Goal: Task Accomplishment & Management: Manage account settings

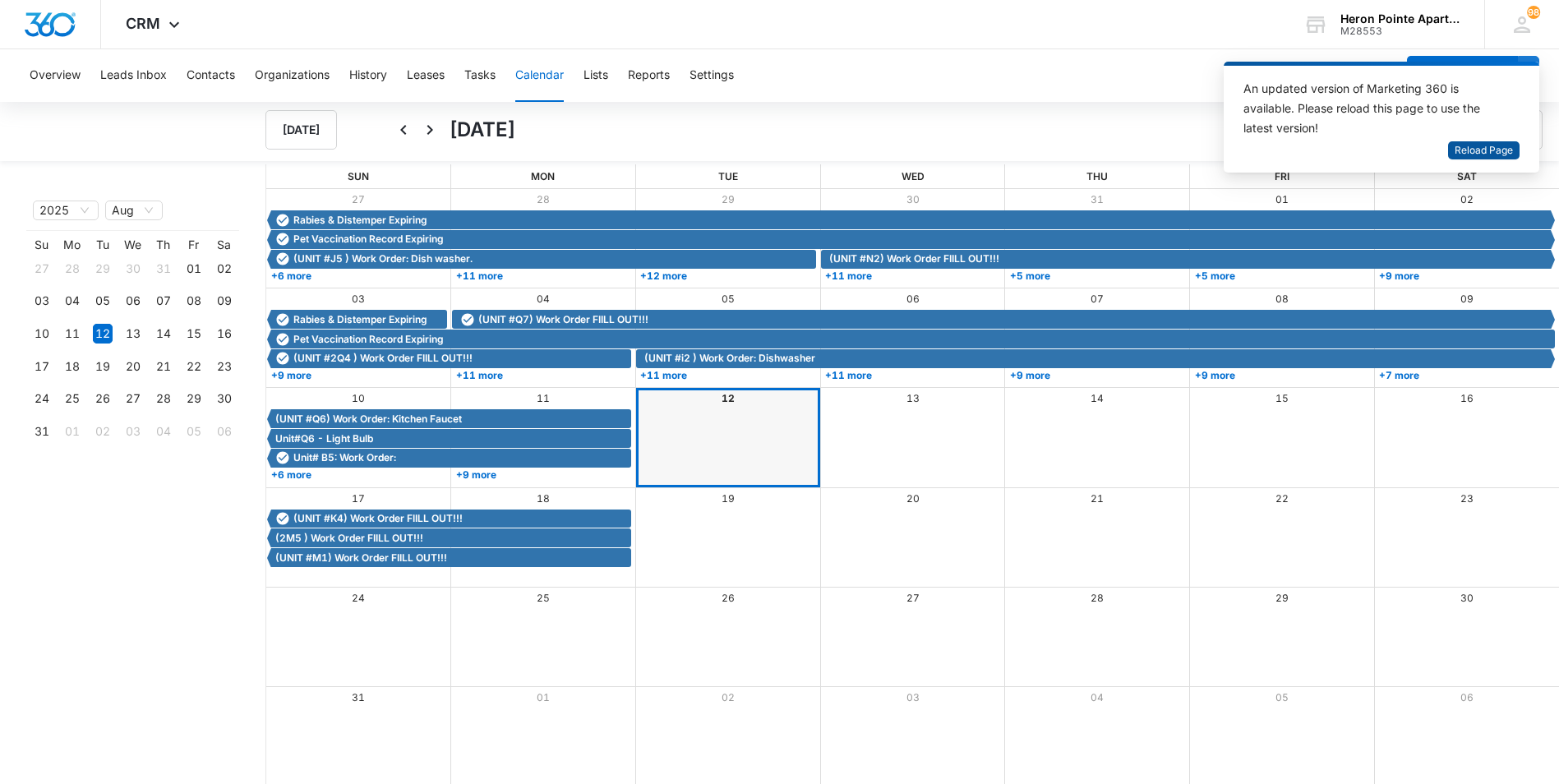
click at [1481, 150] on span "Reload Page" at bounding box center [1485, 151] width 59 height 16
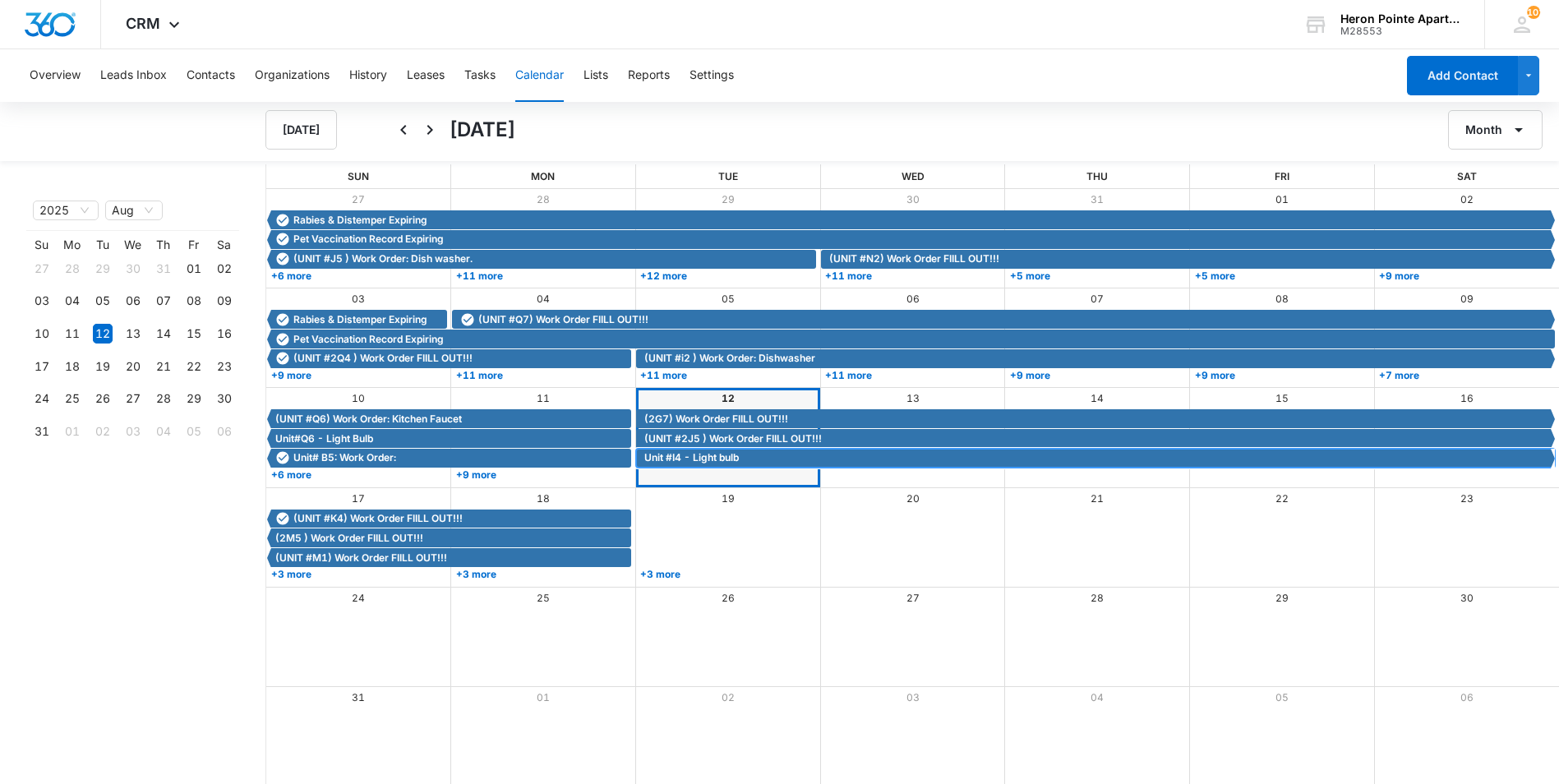
click at [721, 460] on span "Unit #I4 - Light bulb" at bounding box center [691, 457] width 95 height 15
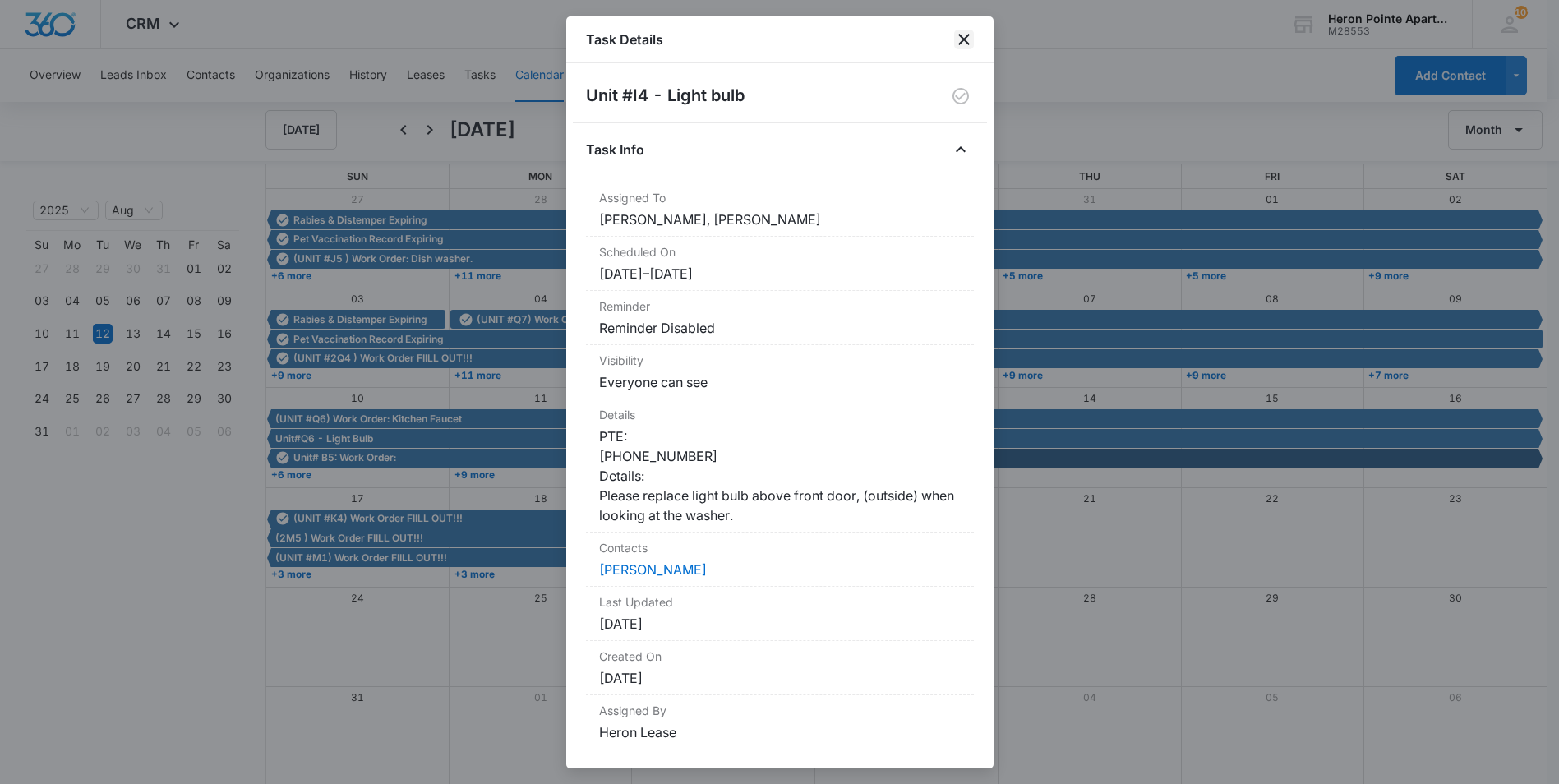
click at [966, 38] on icon "close" at bounding box center [964, 39] width 20 height 20
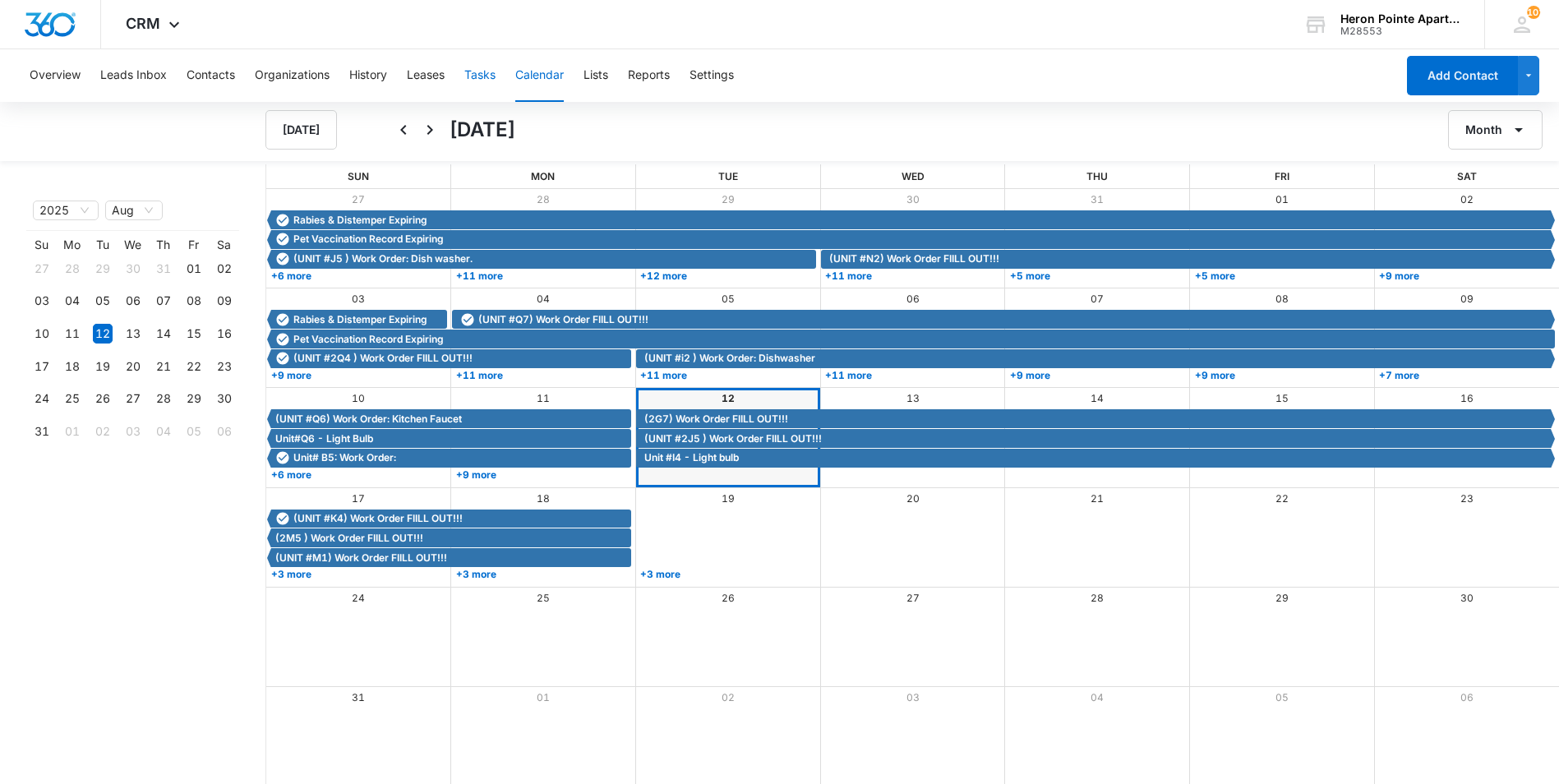
click at [480, 74] on button "Tasks" at bounding box center [480, 75] width 31 height 53
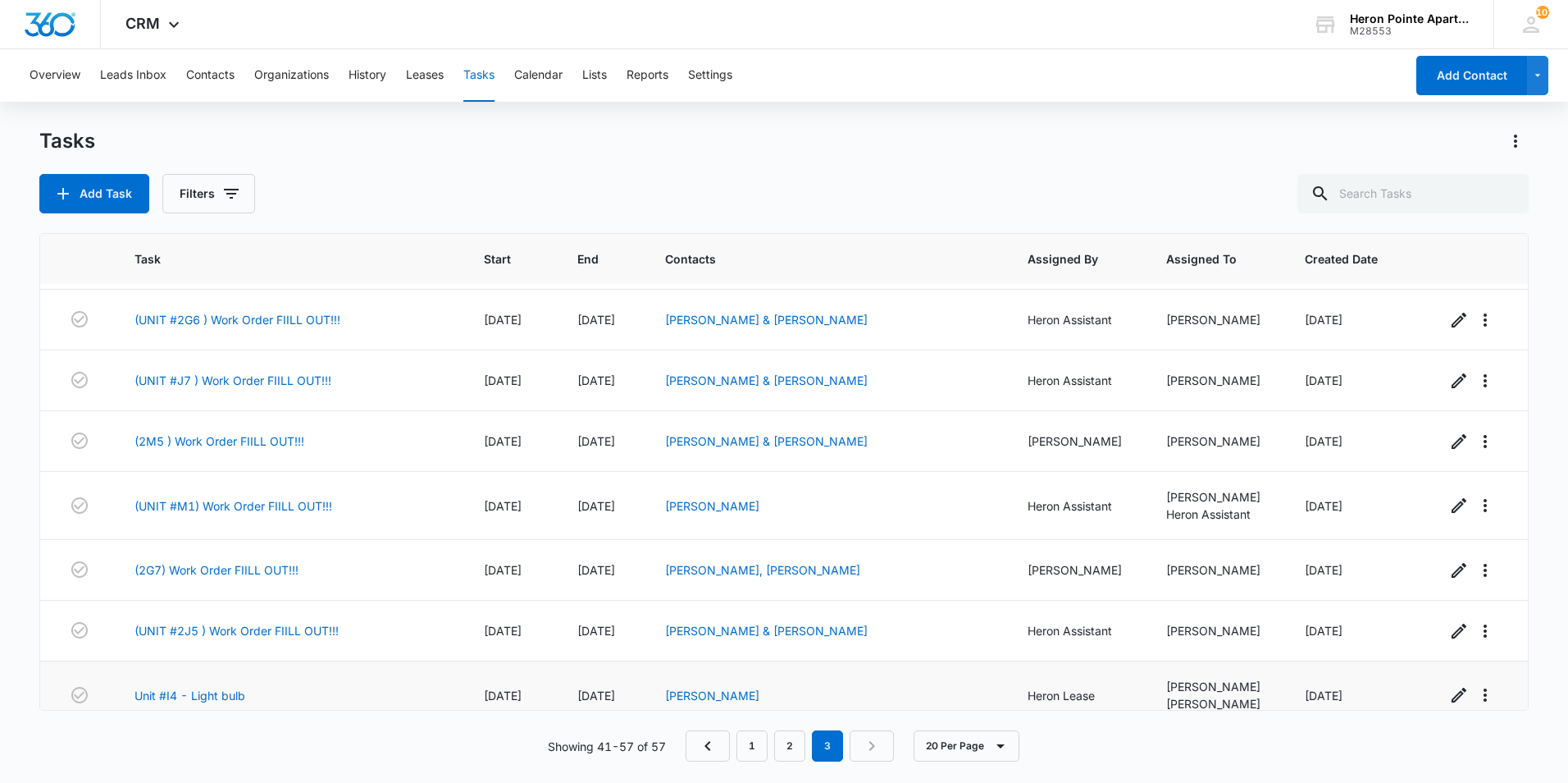
scroll to position [636, 0]
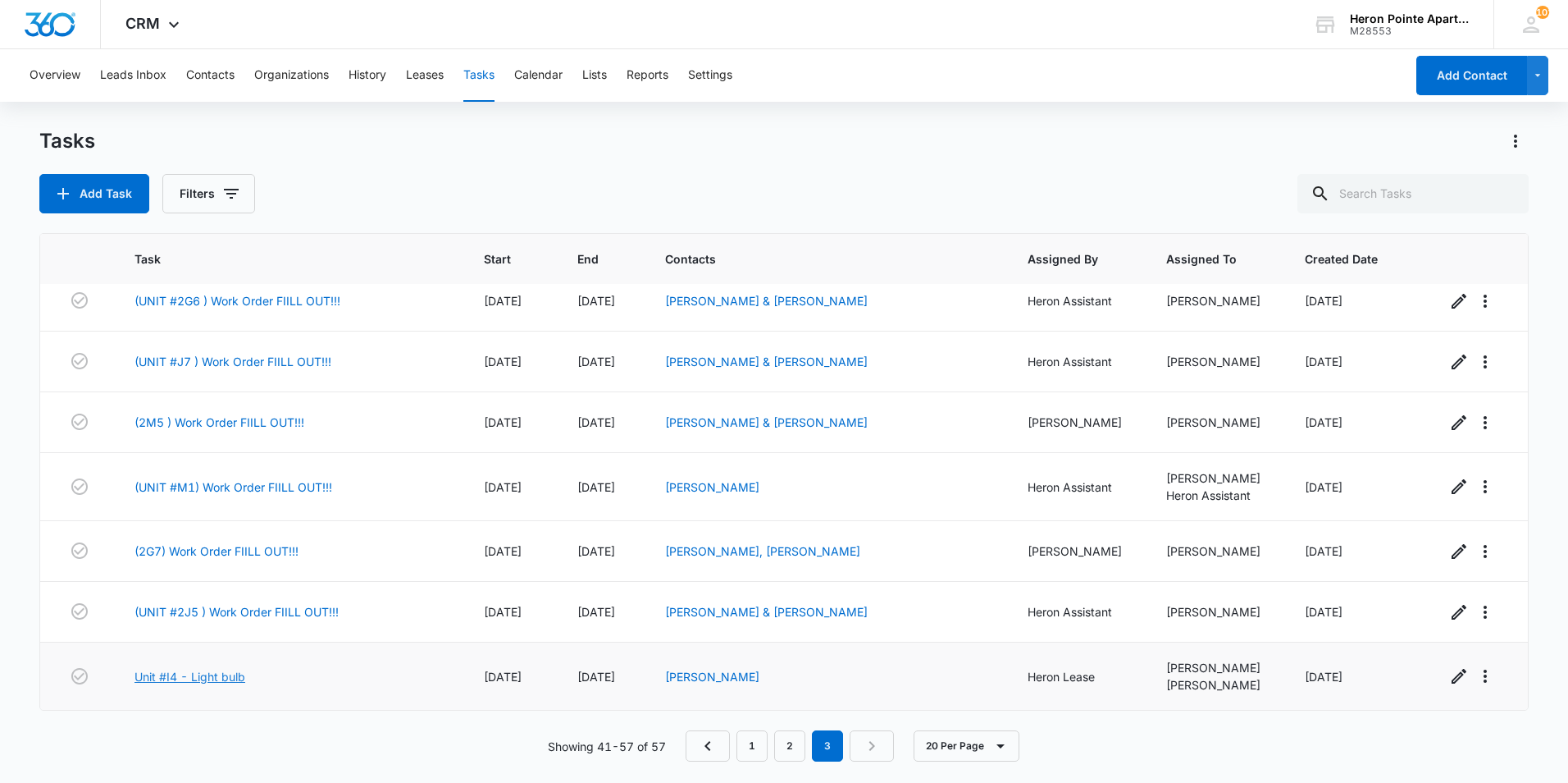
click at [196, 678] on link "Unit #I4 - Light bulb" at bounding box center [189, 677] width 110 height 18
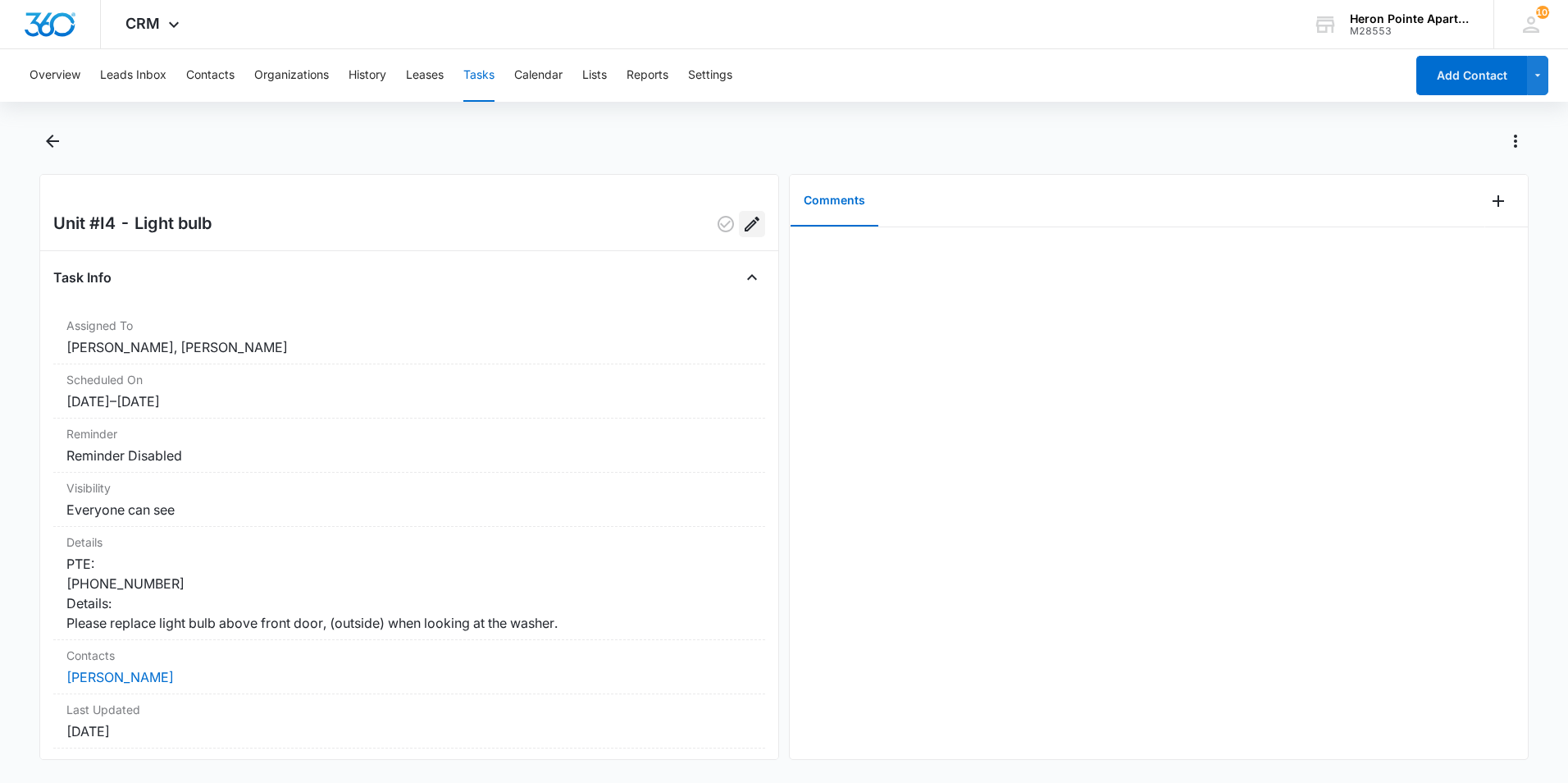
click at [743, 228] on icon "Edit" at bounding box center [752, 224] width 20 height 20
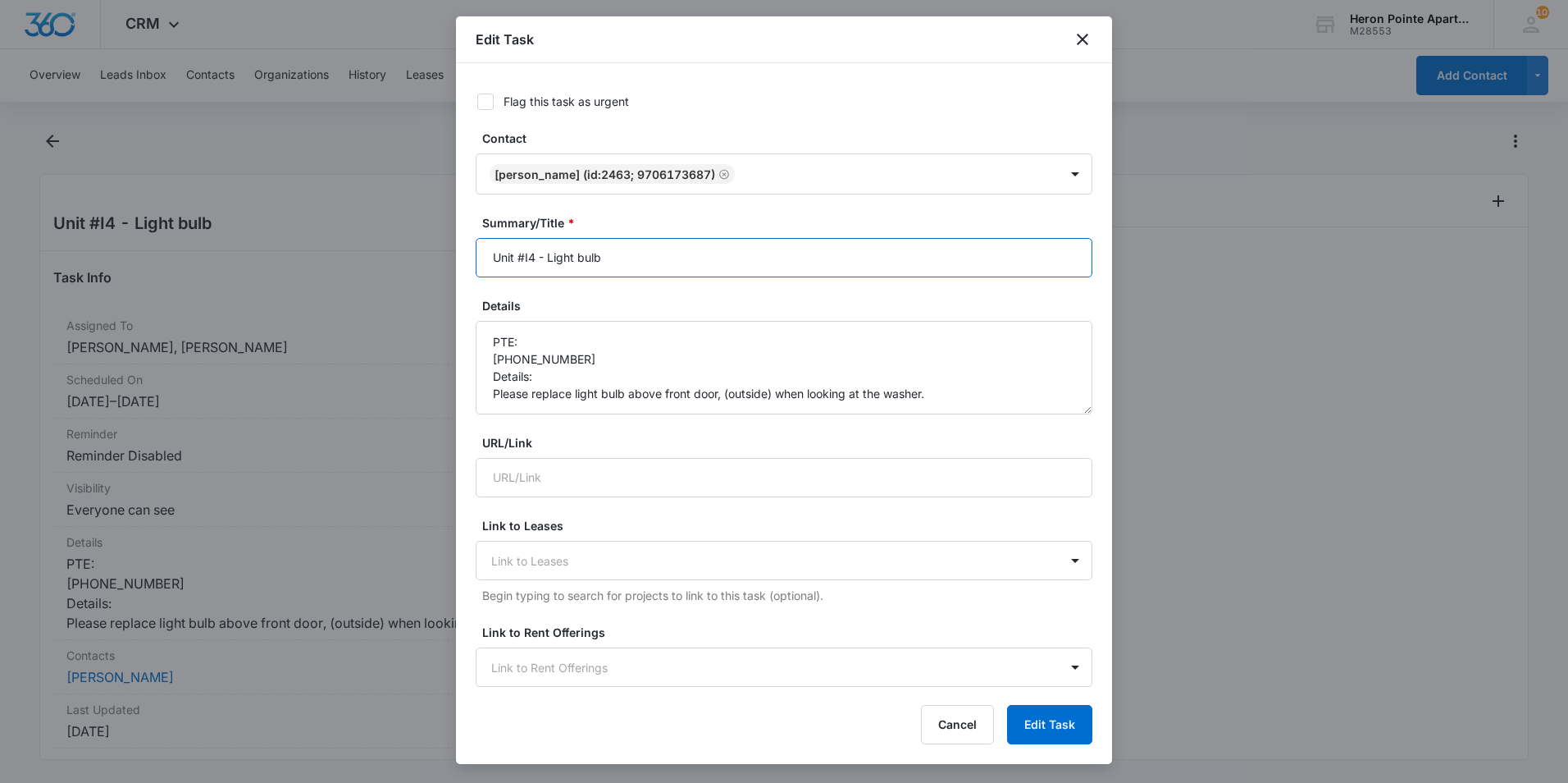
click at [536, 257] on input "Unit #I4 - Light bulb" at bounding box center [784, 258] width 617 height 39
type input "Unit #I8 - Light bulb"
click at [1061, 729] on button "Edit Task" at bounding box center [1049, 724] width 85 height 39
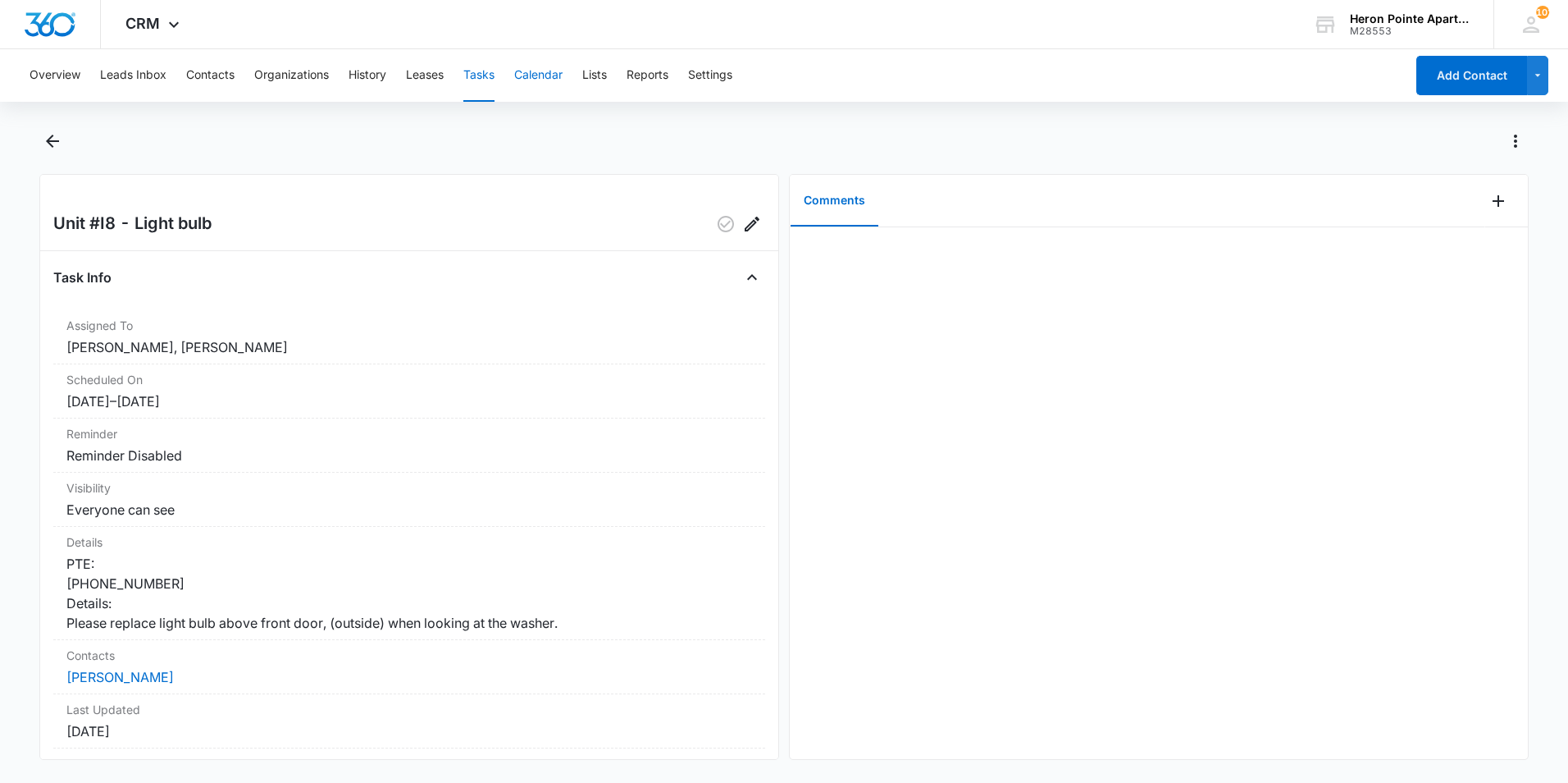
click at [545, 74] on button "Calendar" at bounding box center [539, 75] width 49 height 53
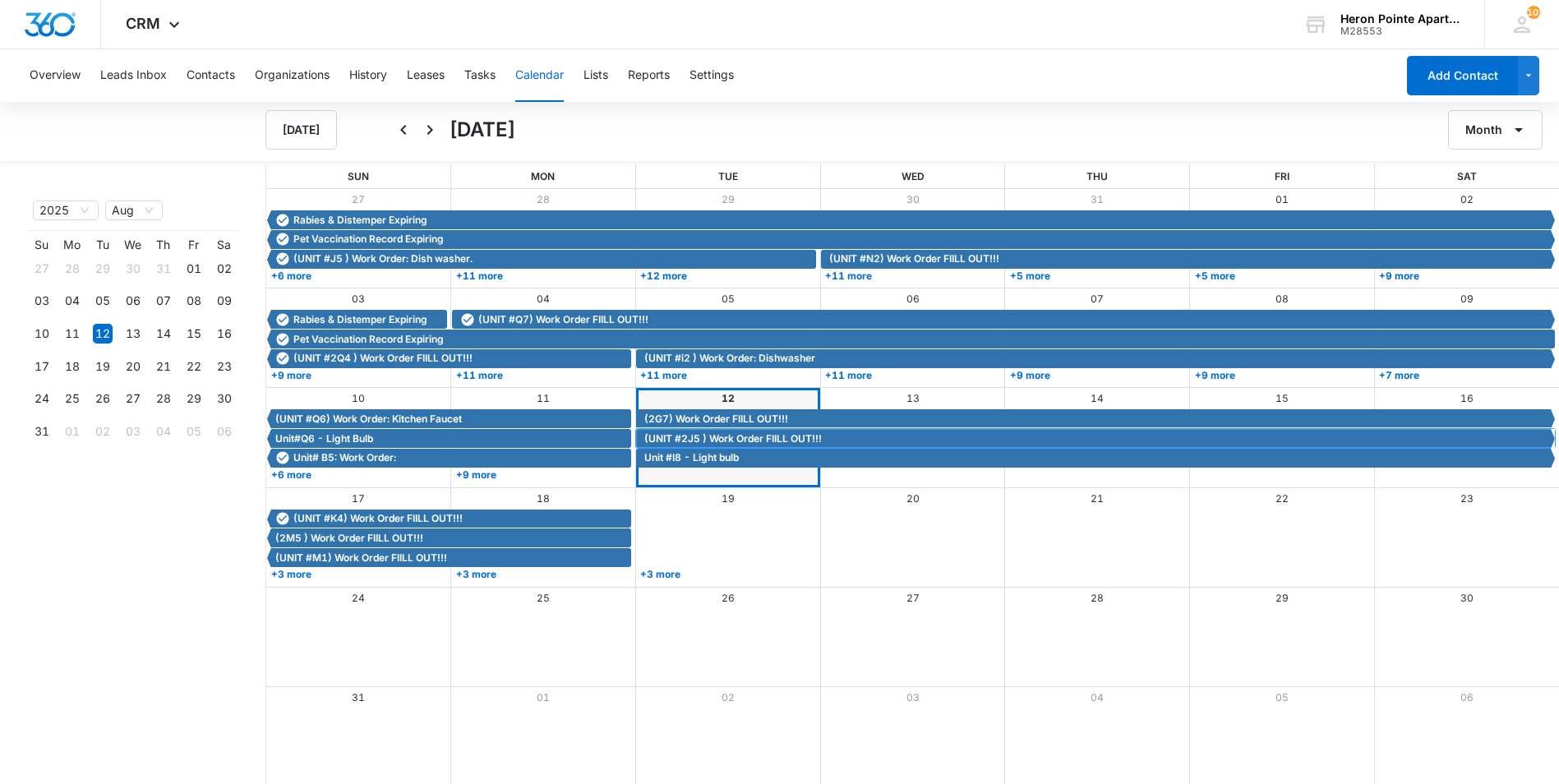
click at [785, 437] on span "(UNIT #2J5 ) Work Order FIILL OUT!!!" at bounding box center [734, 438] width 178 height 15
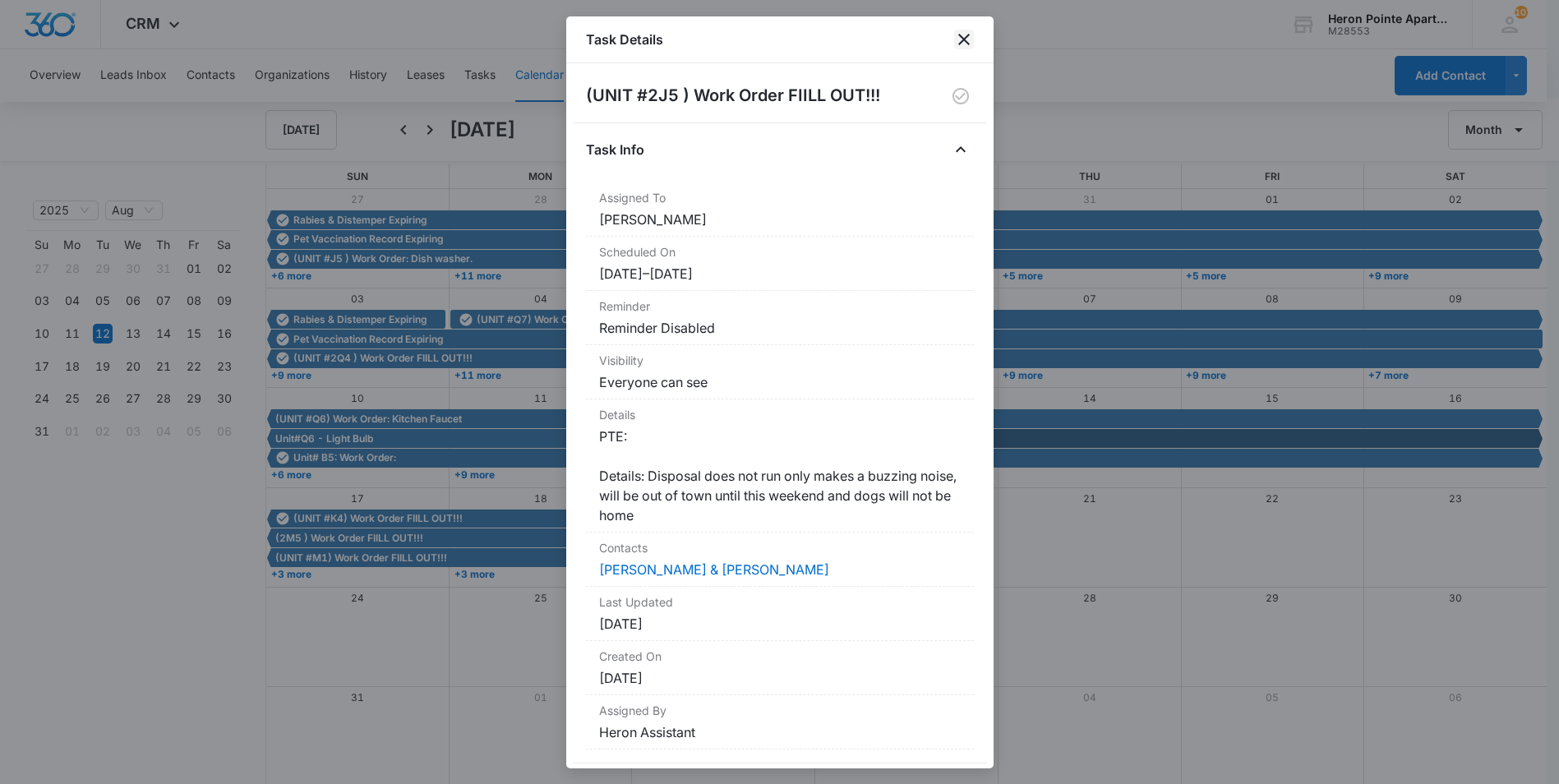
click at [965, 38] on icon "close" at bounding box center [964, 39] width 12 height 12
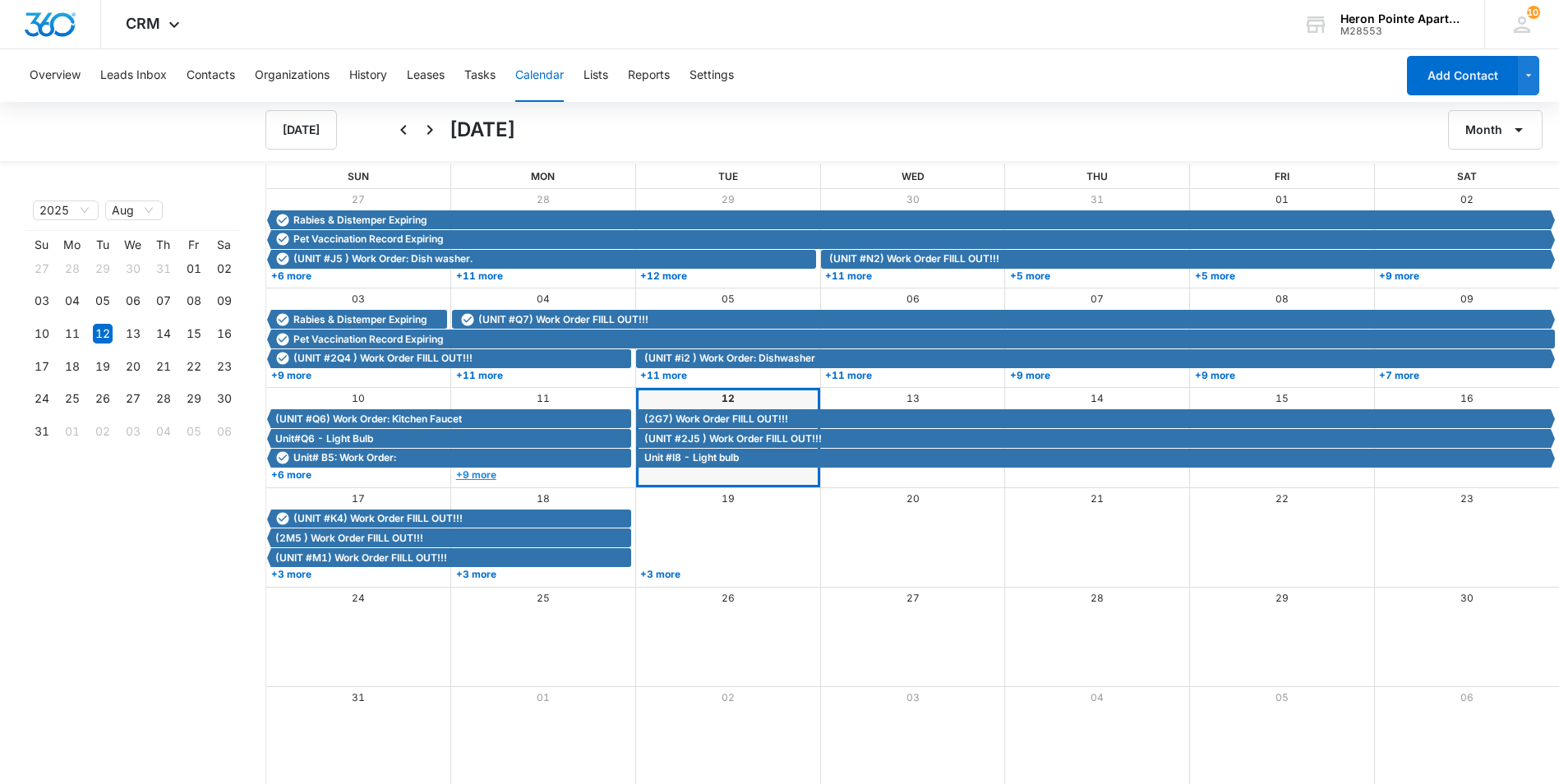
click at [481, 476] on link "+9 more" at bounding box center [542, 474] width 180 height 13
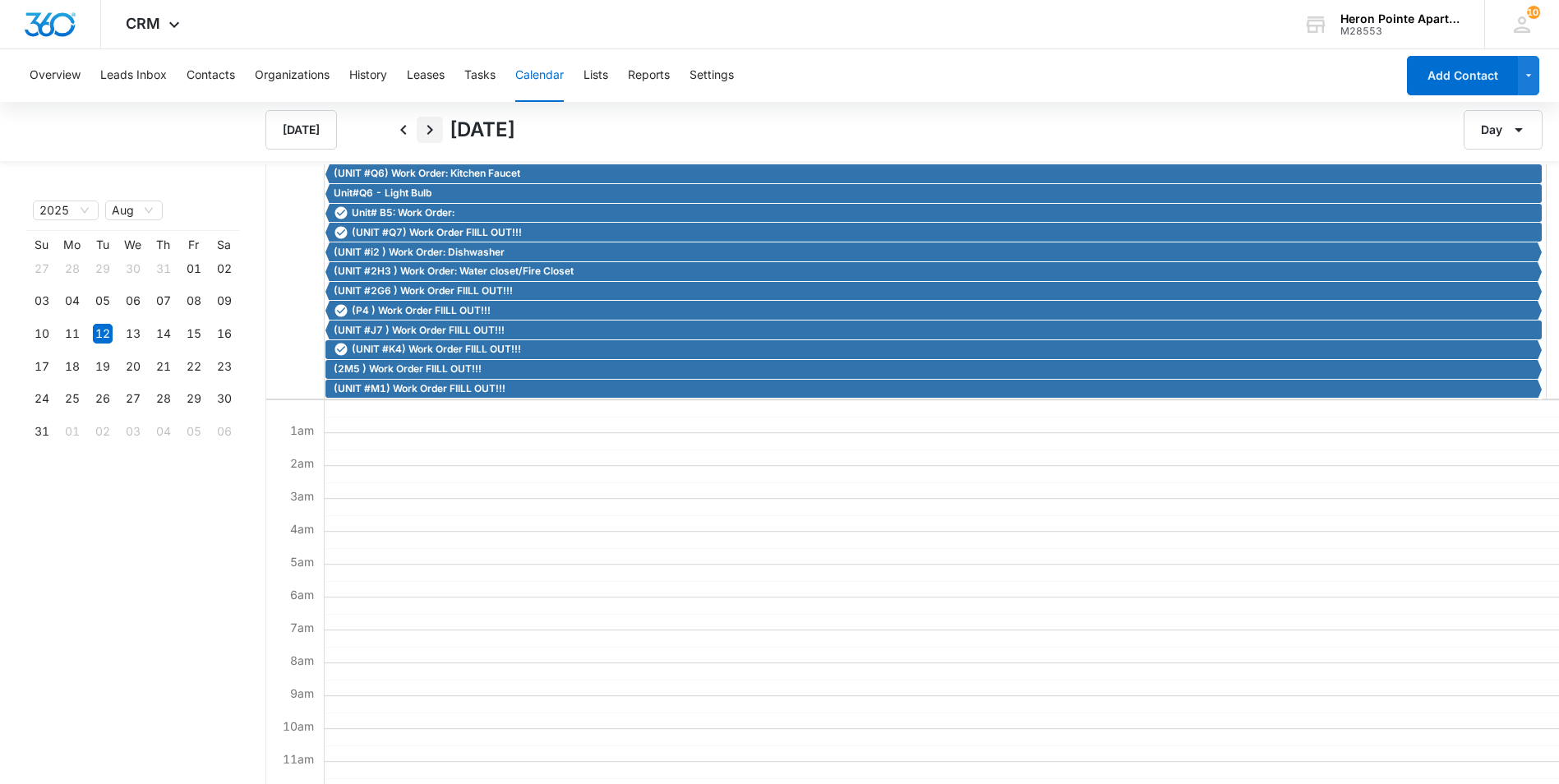
click at [430, 130] on icon "Next" at bounding box center [429, 130] width 20 height 20
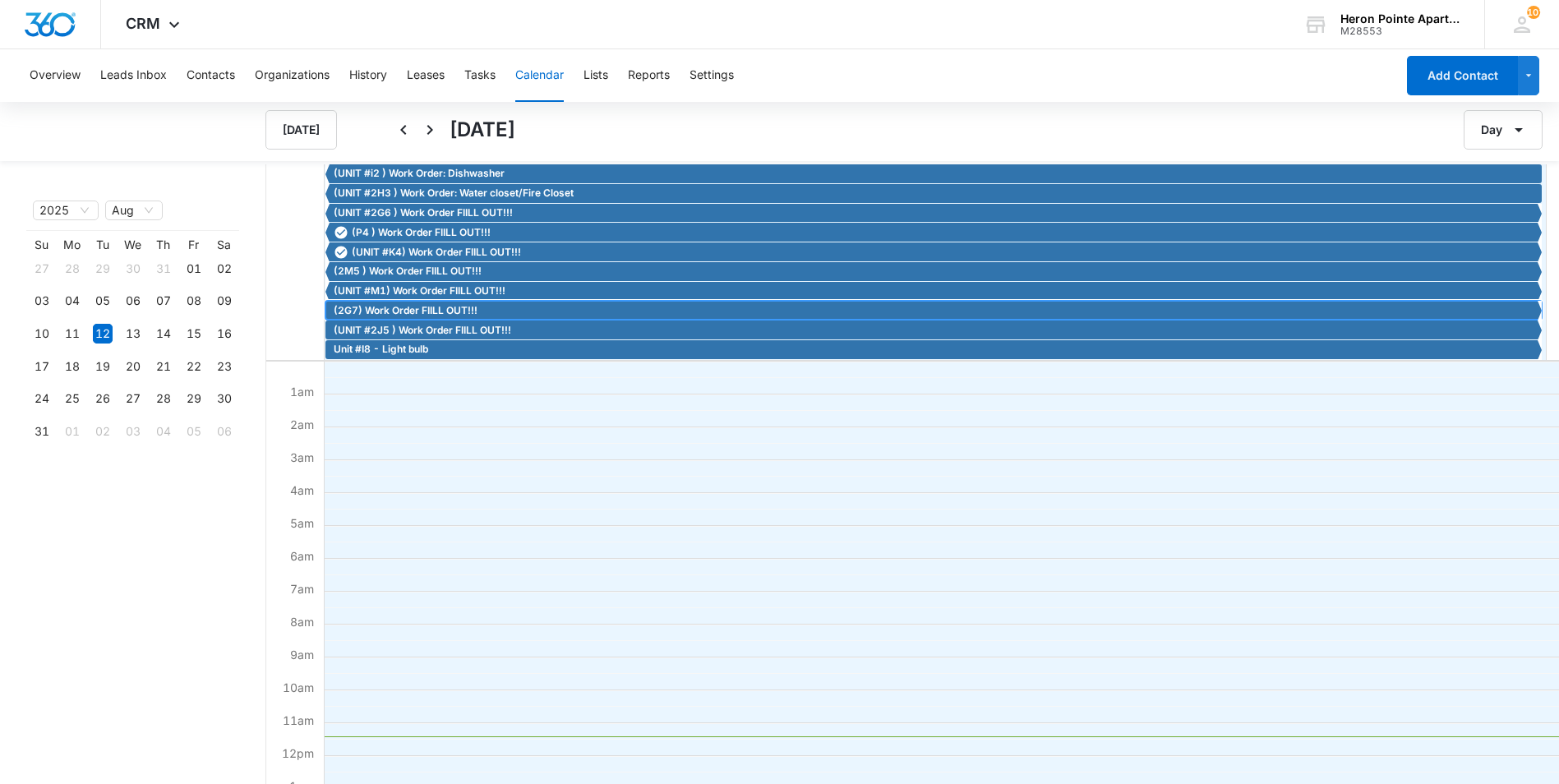
click at [435, 308] on span "(2G7) Work Order FIILL OUT!!!" at bounding box center [405, 310] width 144 height 15
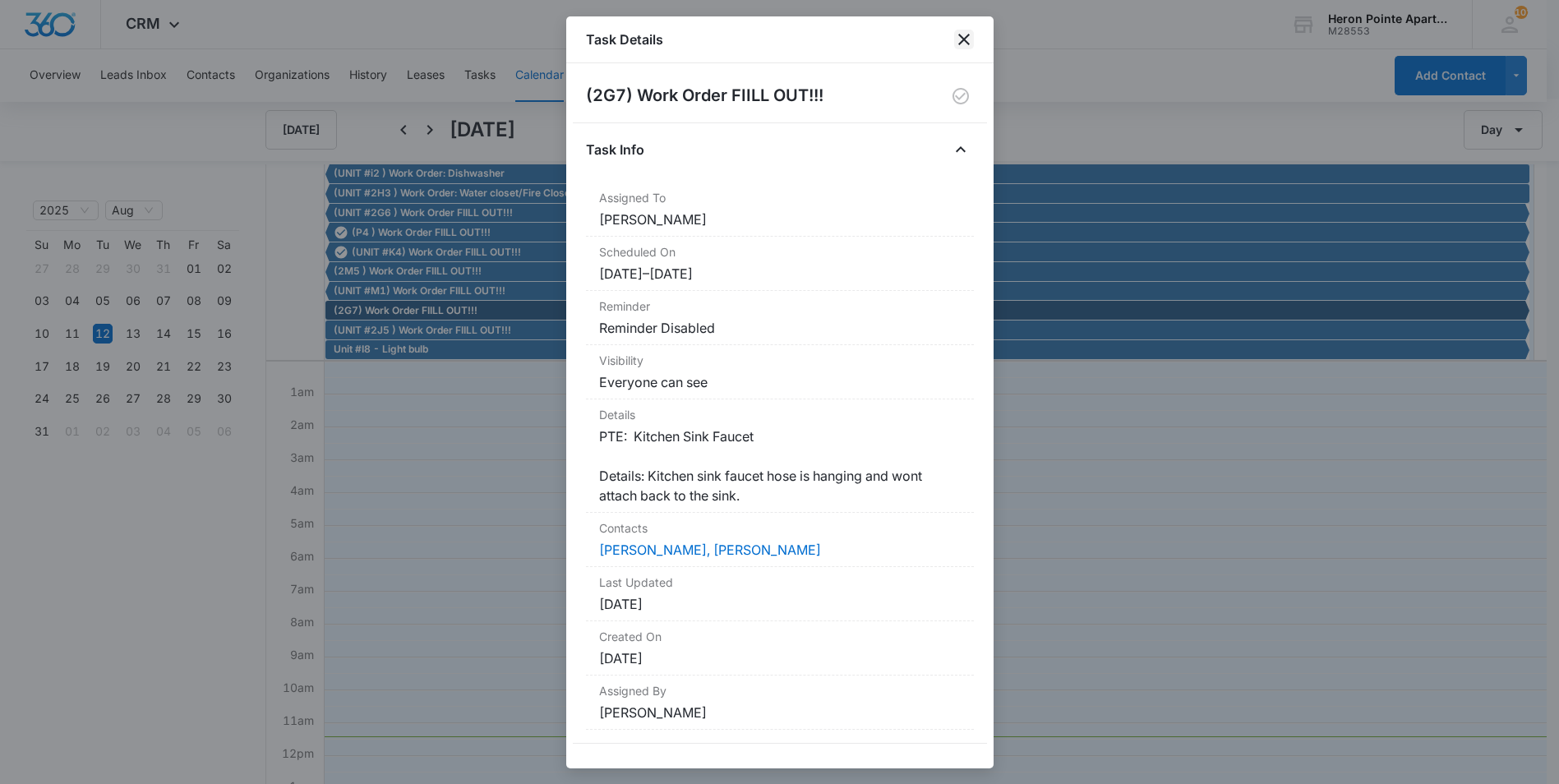
click at [965, 39] on icon "close" at bounding box center [964, 39] width 20 height 20
